Goal: Information Seeking & Learning: Learn about a topic

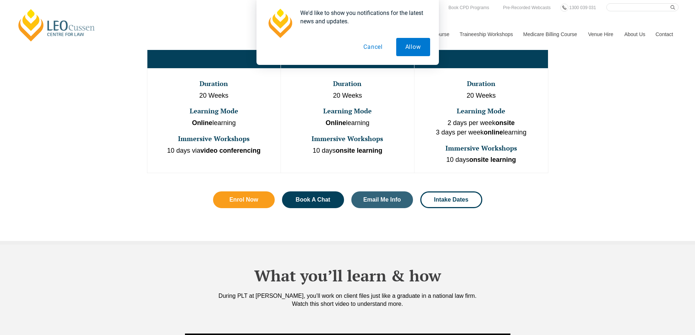
click at [380, 47] on button "Cancel" at bounding box center [373, 47] width 38 height 18
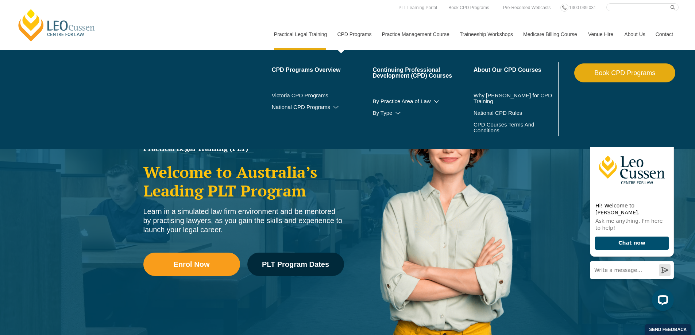
click at [360, 32] on link "CPD Programs" at bounding box center [354, 34] width 44 height 31
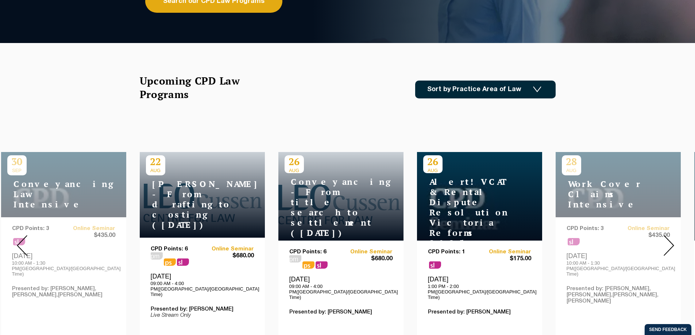
scroll to position [255, 0]
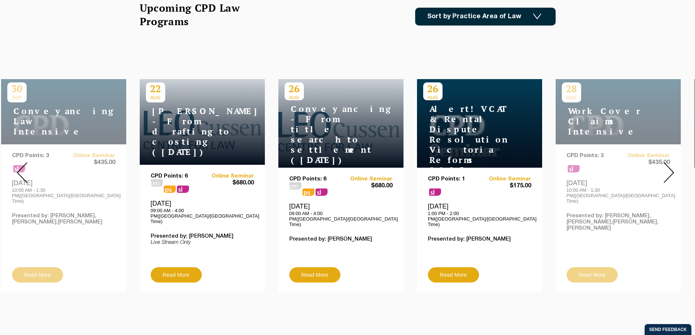
click at [674, 165] on div at bounding box center [668, 172] width 53 height 249
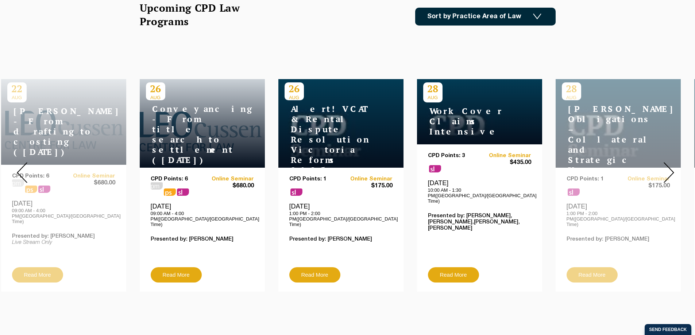
click at [674, 165] on div at bounding box center [668, 172] width 53 height 249
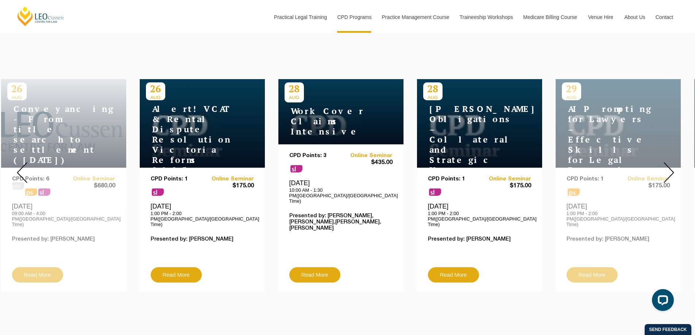
scroll to position [0, 0]
click at [674, 165] on div at bounding box center [668, 172] width 53 height 249
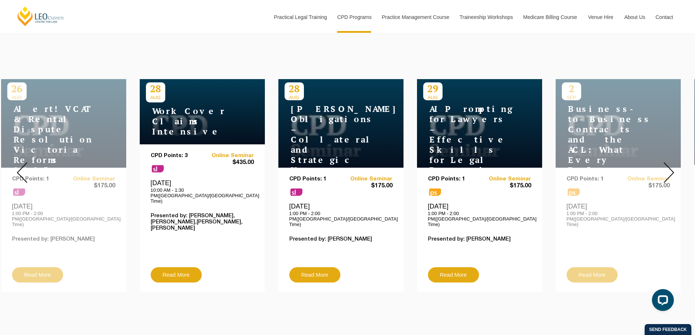
click at [674, 165] on div at bounding box center [668, 172] width 53 height 249
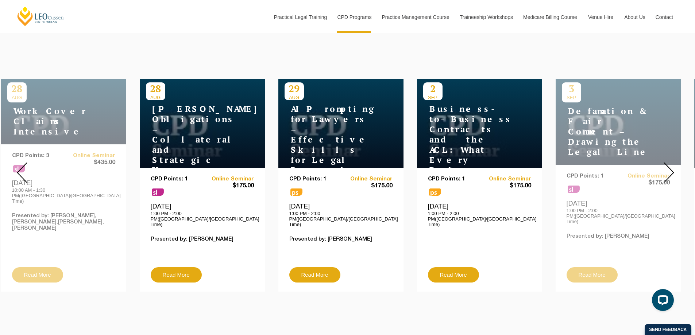
click at [674, 165] on div at bounding box center [668, 172] width 53 height 249
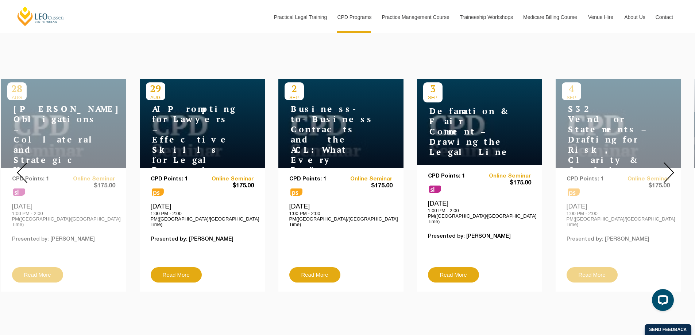
click at [674, 165] on div at bounding box center [668, 172] width 53 height 249
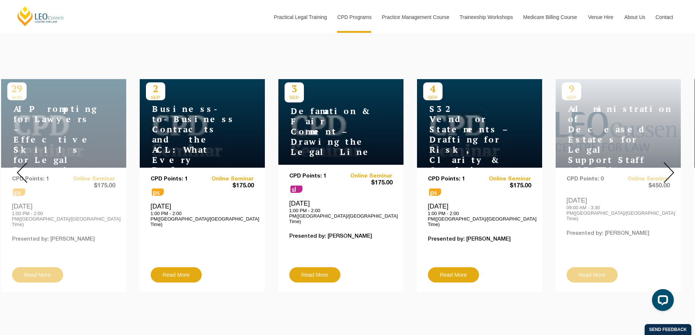
click at [674, 165] on div at bounding box center [668, 172] width 53 height 249
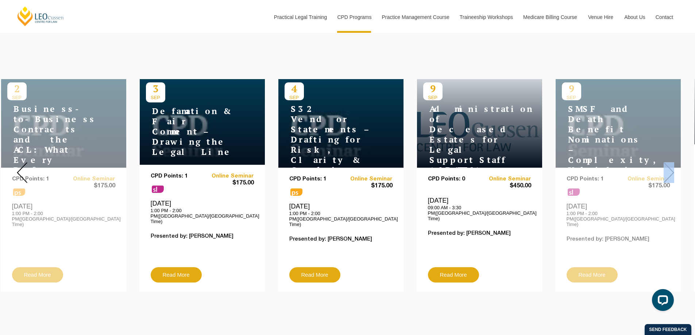
click at [674, 165] on div at bounding box center [668, 172] width 53 height 249
click at [665, 167] on img at bounding box center [668, 172] width 11 height 21
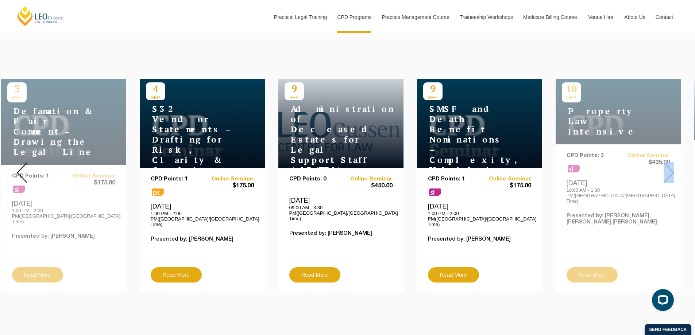
click at [667, 167] on img at bounding box center [668, 172] width 11 height 21
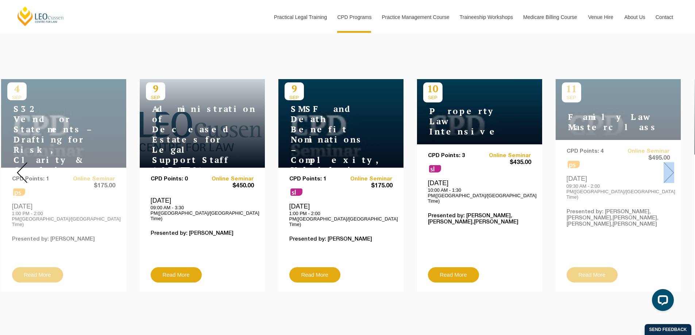
click at [667, 167] on img at bounding box center [668, 172] width 11 height 21
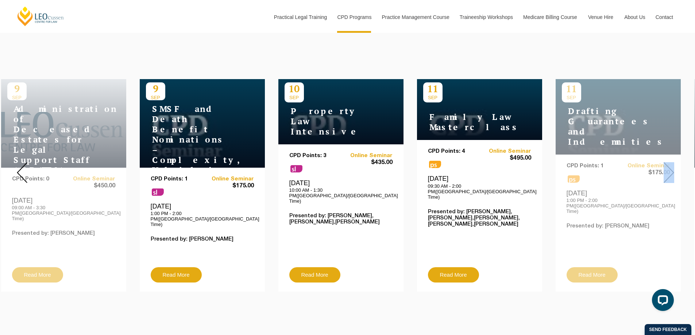
click at [667, 167] on img at bounding box center [668, 172] width 11 height 21
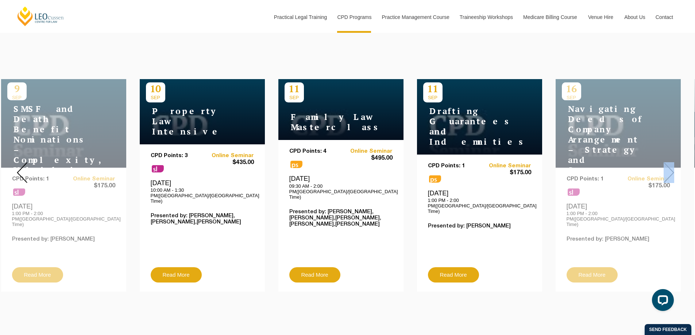
click at [667, 167] on img at bounding box center [668, 172] width 11 height 21
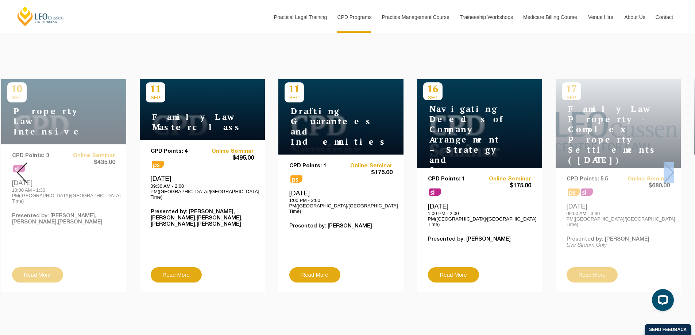
click at [667, 167] on img at bounding box center [668, 172] width 11 height 21
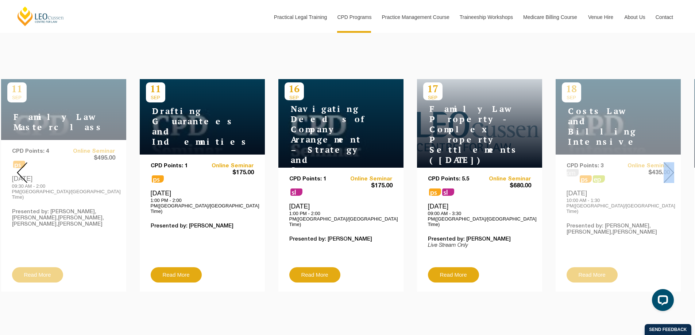
click at [667, 167] on img at bounding box center [668, 172] width 11 height 21
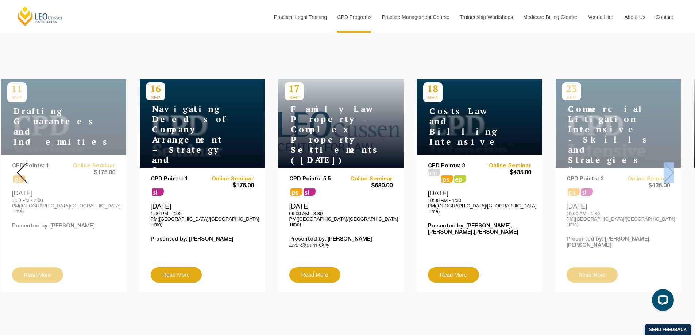
click at [667, 167] on img at bounding box center [668, 172] width 11 height 21
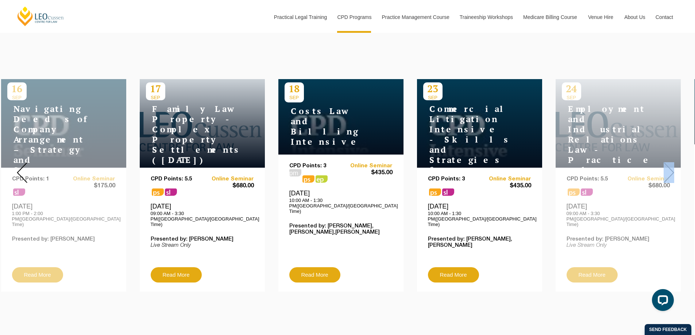
click at [667, 167] on img at bounding box center [668, 172] width 11 height 21
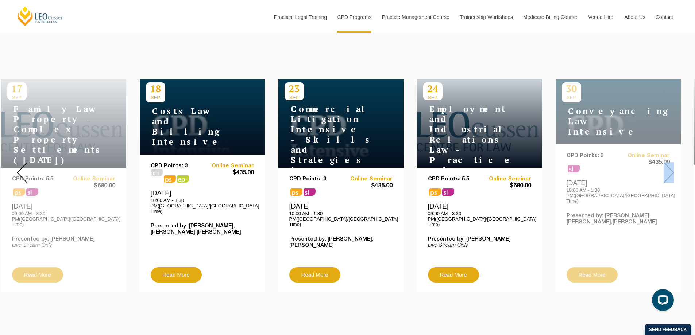
click at [667, 167] on img at bounding box center [668, 172] width 11 height 21
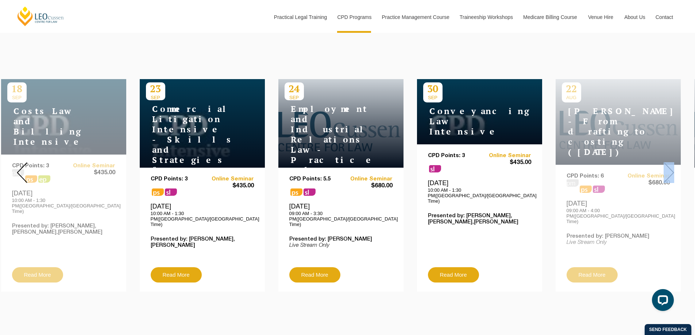
click at [667, 167] on img at bounding box center [668, 172] width 11 height 21
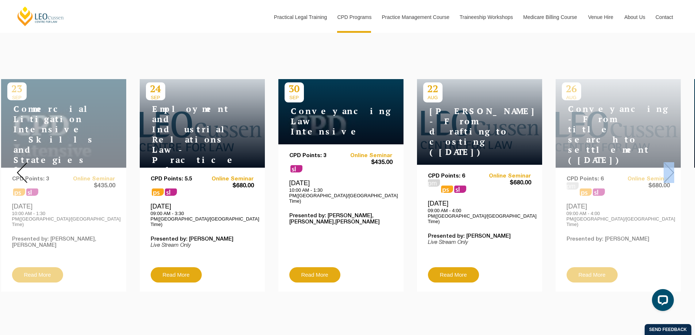
click at [667, 167] on img at bounding box center [668, 172] width 11 height 21
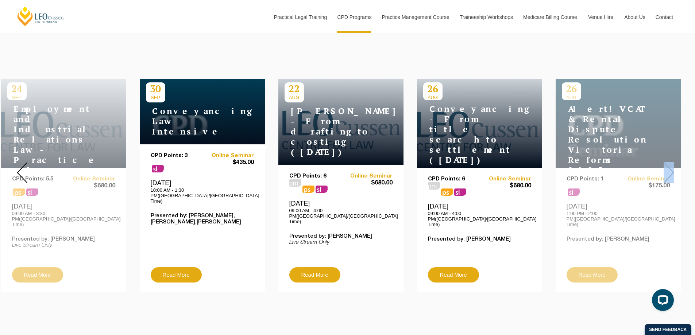
click at [667, 167] on img at bounding box center [668, 172] width 11 height 21
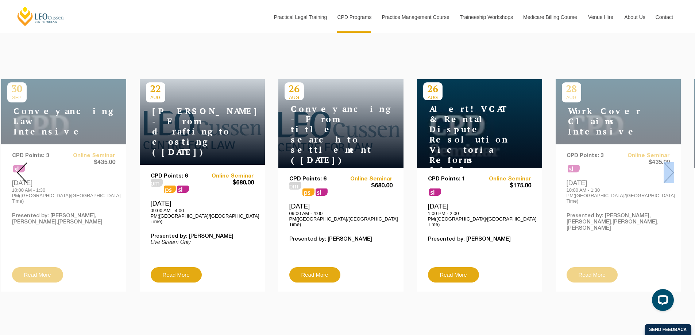
click at [667, 167] on img at bounding box center [668, 172] width 11 height 21
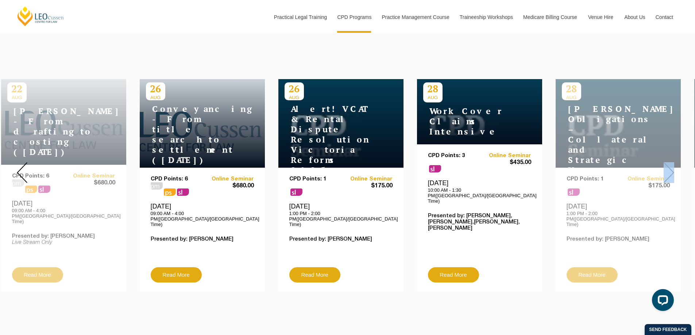
click at [667, 167] on img at bounding box center [668, 172] width 11 height 21
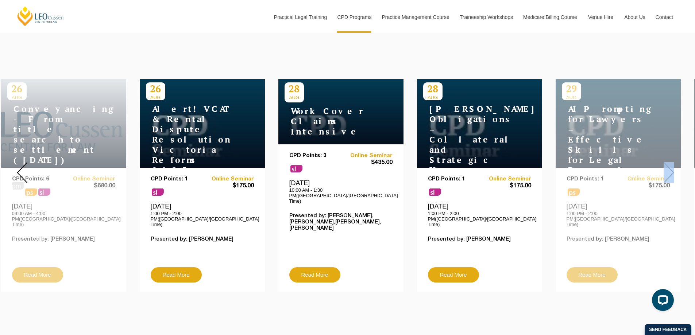
click at [667, 167] on img at bounding box center [668, 172] width 11 height 21
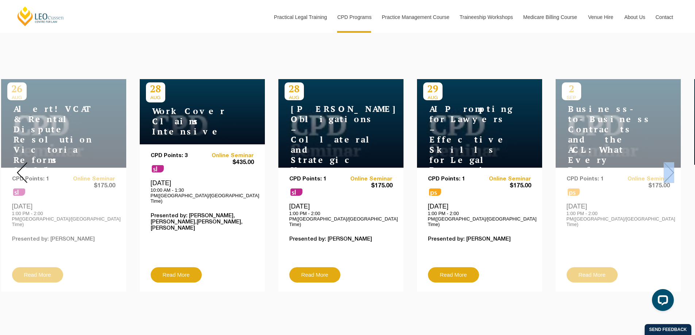
click at [667, 167] on img at bounding box center [668, 172] width 11 height 21
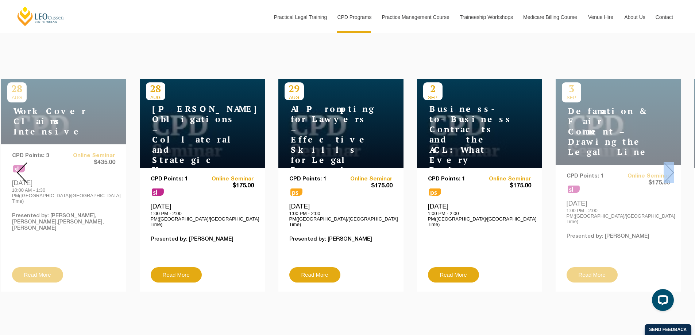
click at [668, 168] on img at bounding box center [668, 172] width 11 height 21
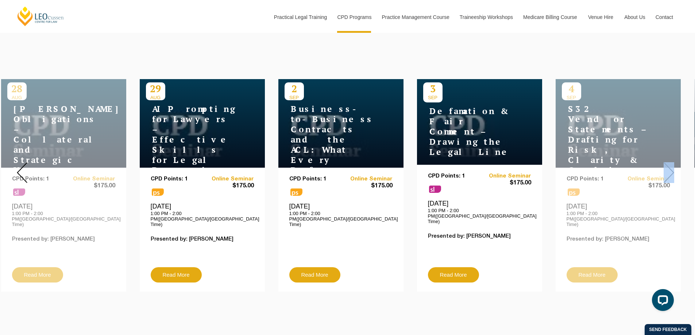
click at [668, 168] on img at bounding box center [668, 172] width 11 height 21
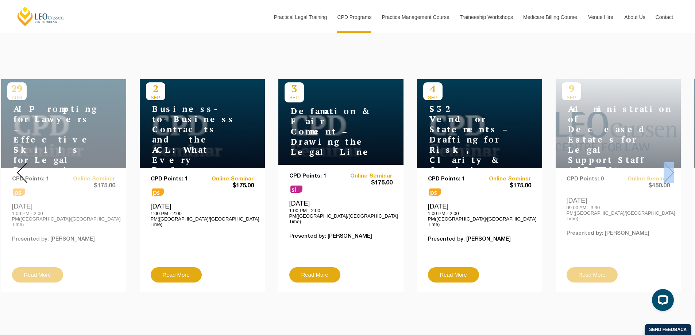
click at [668, 168] on img at bounding box center [668, 172] width 11 height 21
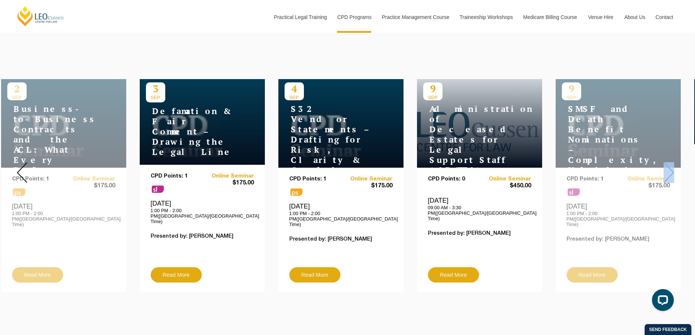
click at [668, 168] on img at bounding box center [668, 172] width 11 height 21
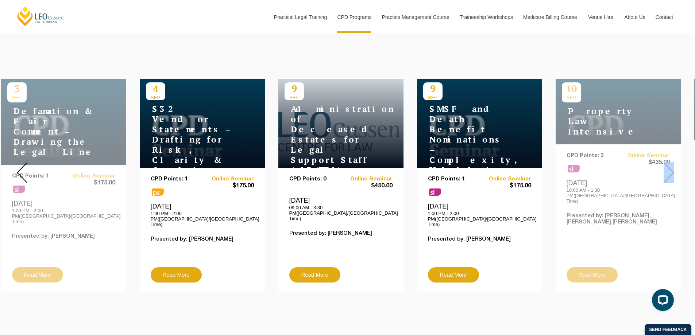
click at [668, 168] on img at bounding box center [668, 172] width 11 height 21
